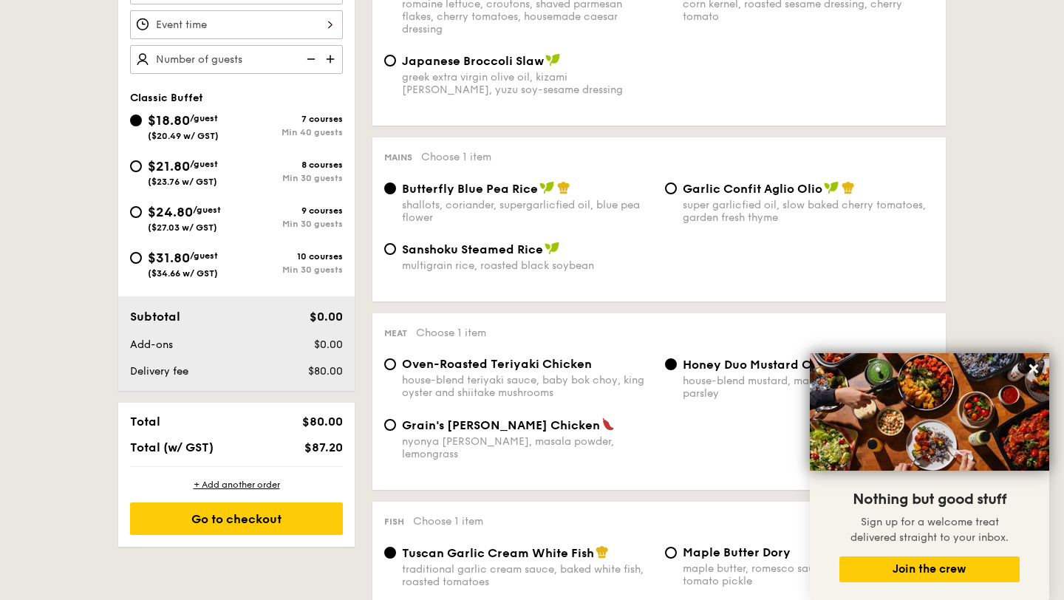
scroll to position [475, 0]
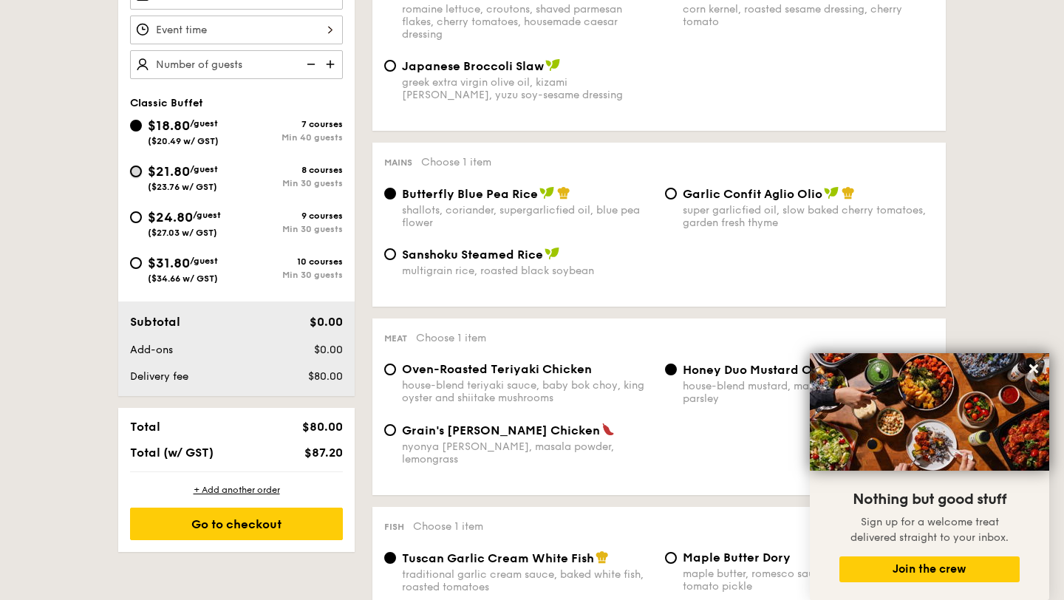
click at [139, 168] on input "$21.80 /guest ($23.76 w/ GST) 8 courses Min 30 guests" at bounding box center [136, 171] width 12 height 12
radio input "true"
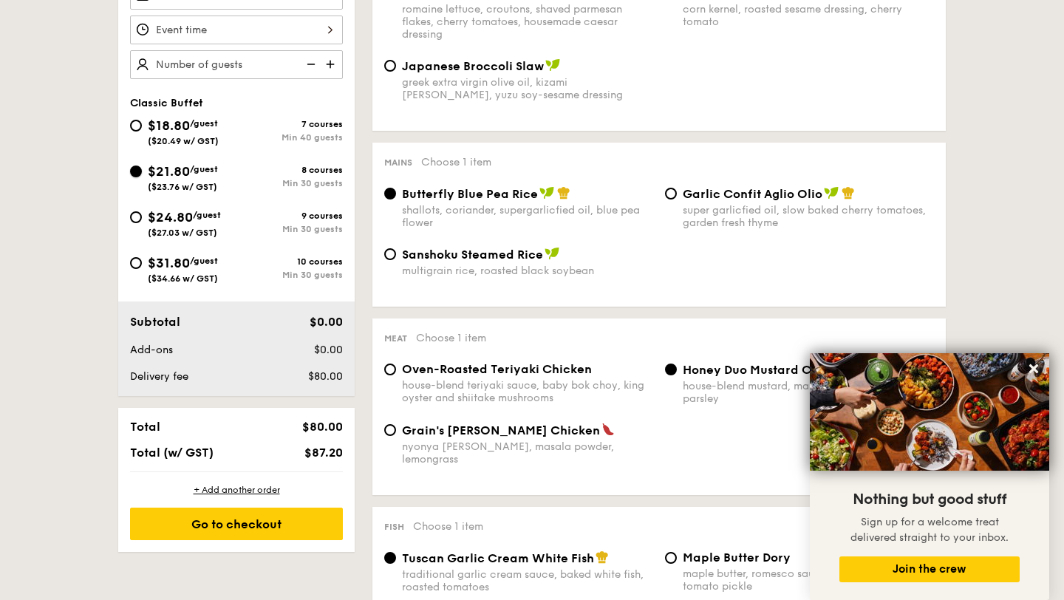
radio input "true"
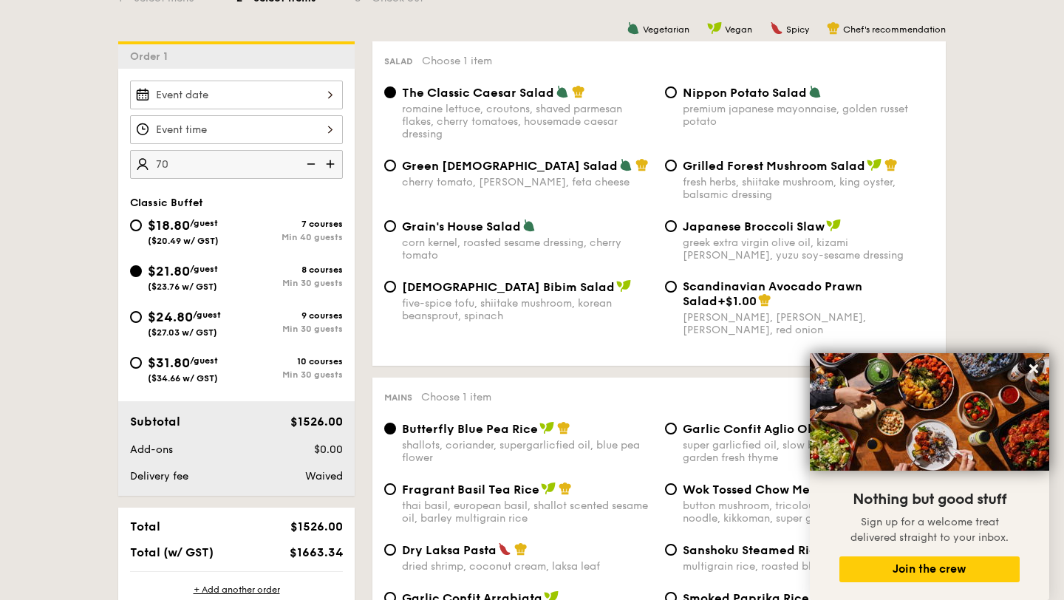
scroll to position [375, 0]
type input "70 guests"
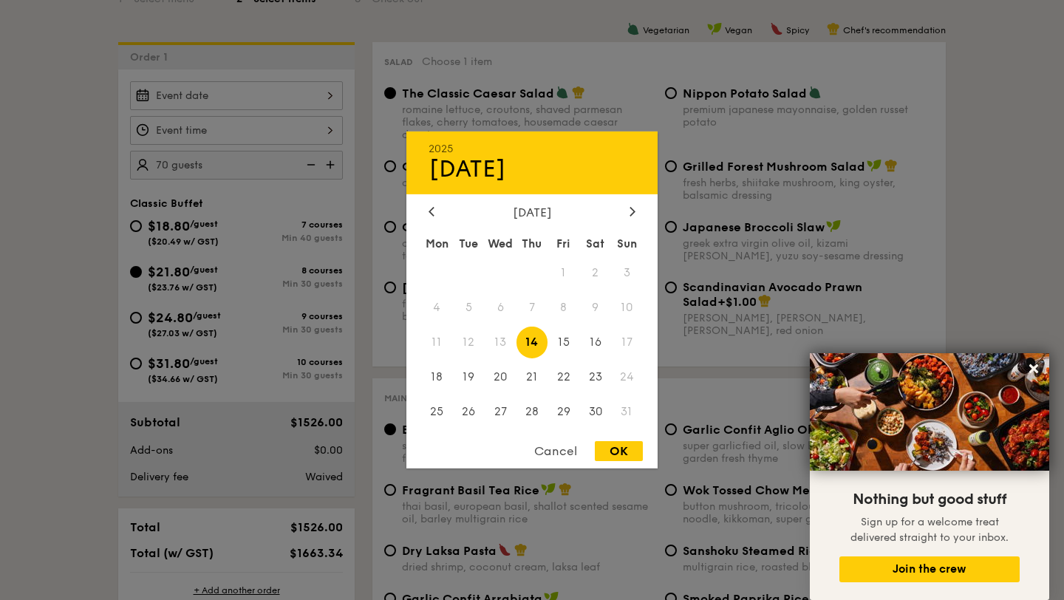
click at [243, 92] on div "2025 Aug [DATE] Tue Wed Thu Fri Sat Sun 1 2 3 4 5 6 7 8 9 10 11 12 13 14 15 16 …" at bounding box center [236, 95] width 213 height 29
click at [537, 409] on span "28" at bounding box center [532, 411] width 32 height 32
click at [615, 452] on div "OK" at bounding box center [619, 451] width 48 height 20
type input "[DATE]"
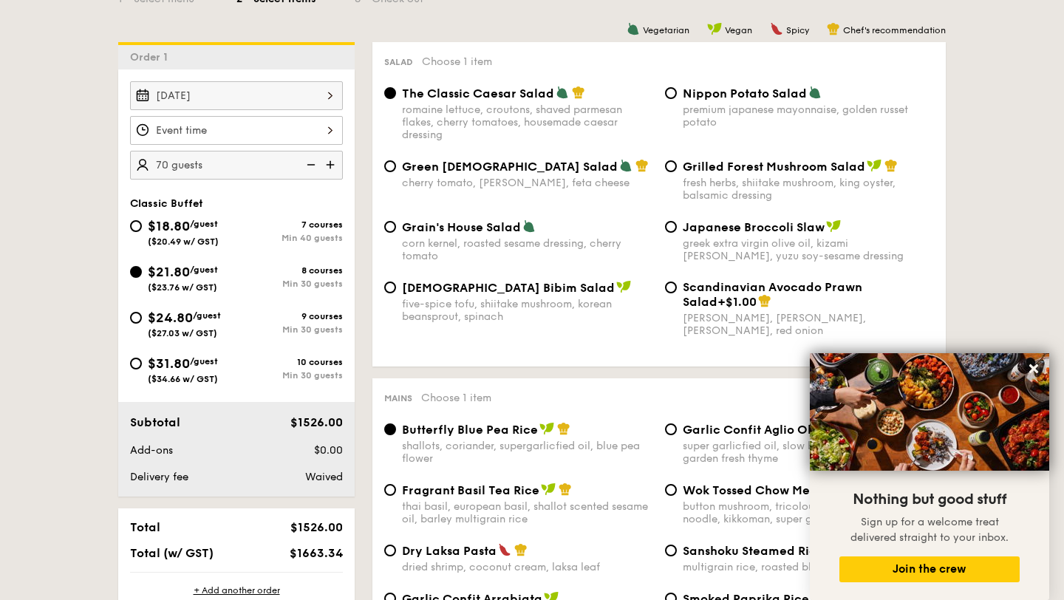
click at [289, 134] on div at bounding box center [236, 130] width 213 height 29
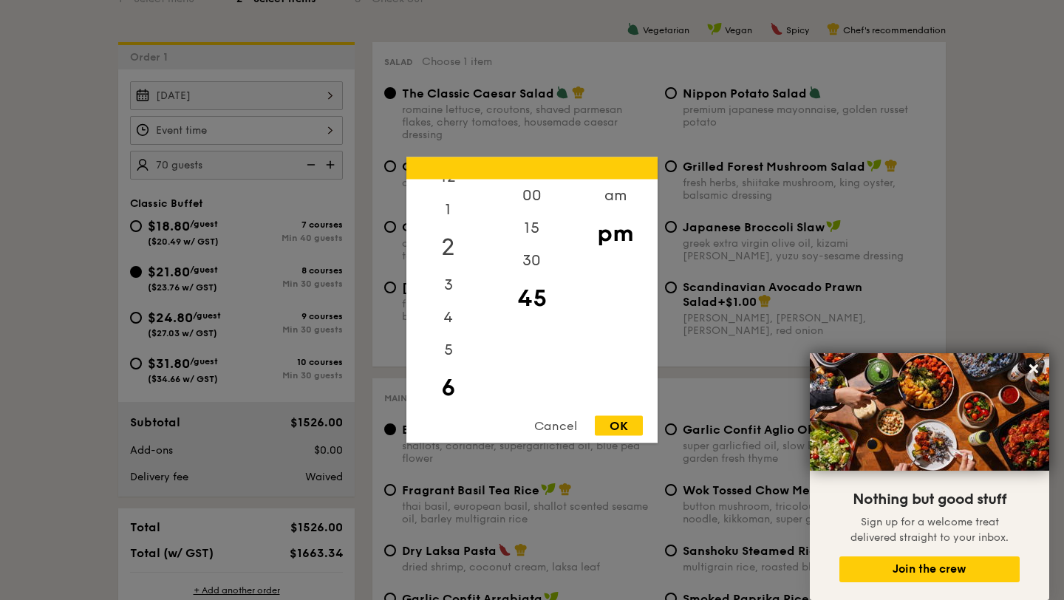
scroll to position [0, 0]
click at [447, 194] on div "12" at bounding box center [447, 201] width 83 height 43
click at [533, 194] on div "00" at bounding box center [531, 201] width 83 height 43
click at [617, 423] on div "OK" at bounding box center [619, 426] width 48 height 20
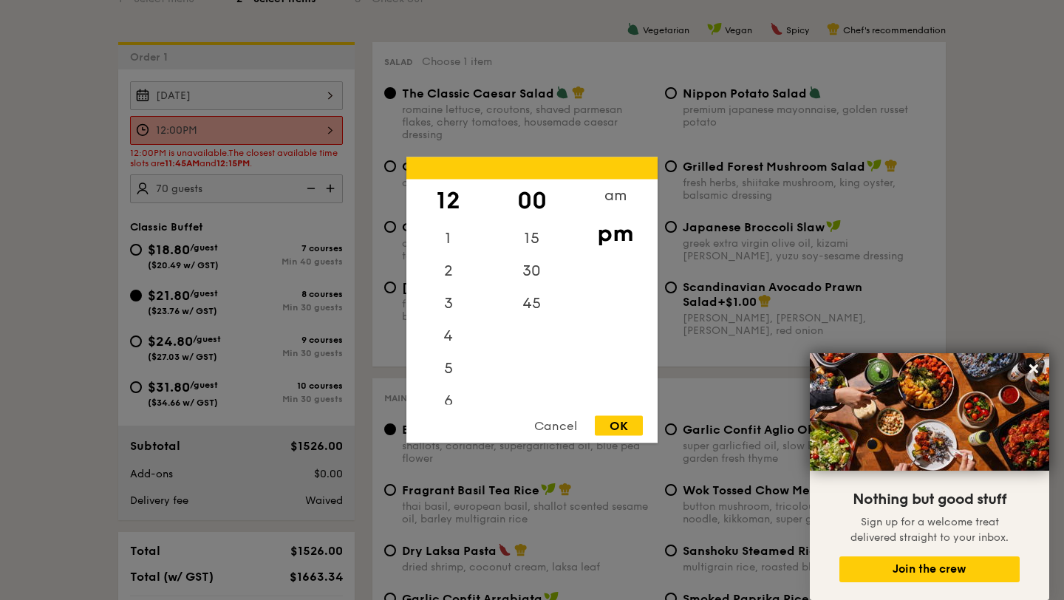
click at [317, 133] on div "12:00PM 12 1 2 3 4 5 6 7 8 9 10 11 00 15 30 45 am pm Cancel OK" at bounding box center [236, 130] width 213 height 29
click at [531, 239] on div "15" at bounding box center [531, 243] width 83 height 43
click at [630, 422] on div "OK" at bounding box center [619, 426] width 48 height 20
type input "12:15PM"
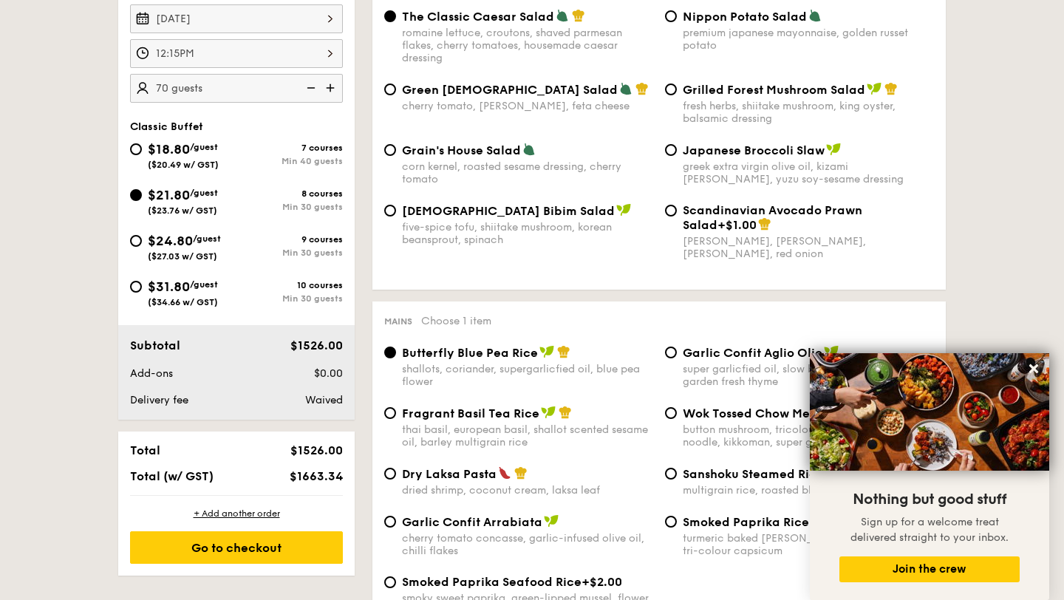
scroll to position [451, 0]
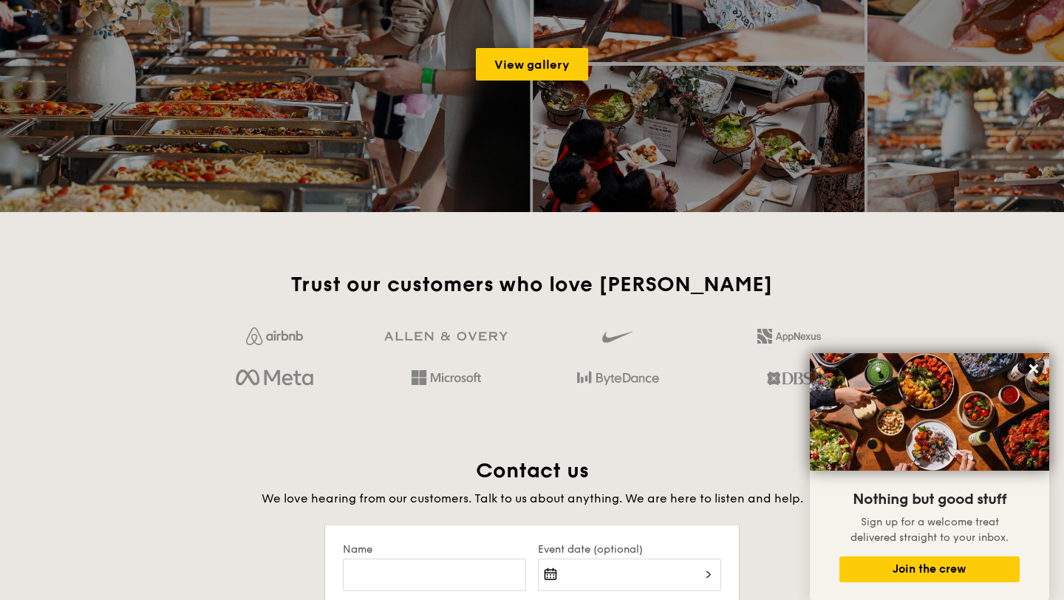
scroll to position [2412, 0]
click at [1036, 369] on icon at bounding box center [1033, 368] width 13 height 13
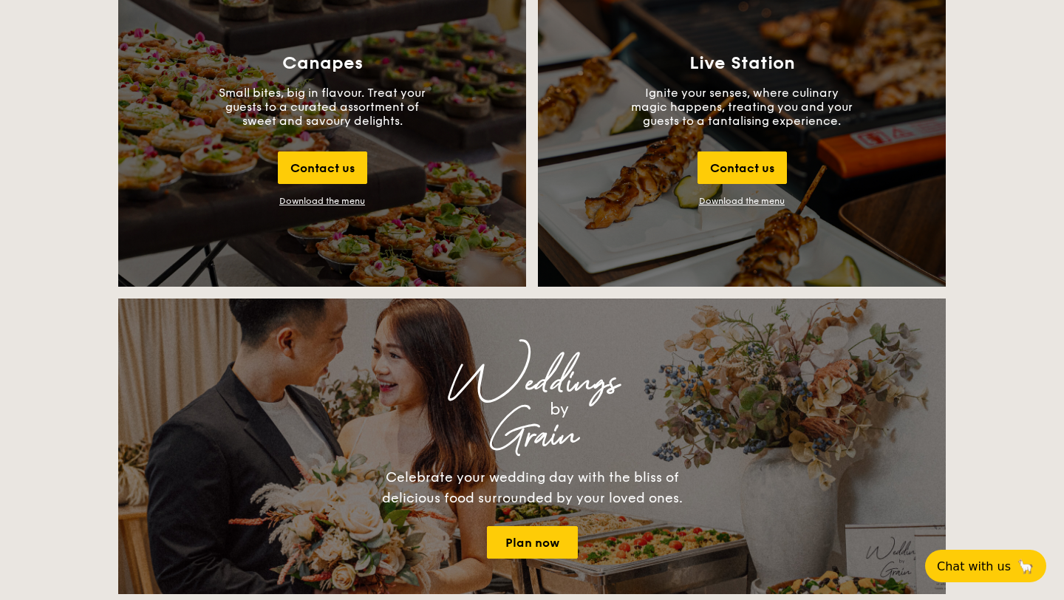
scroll to position [1658, 0]
